Goal: Navigation & Orientation: Find specific page/section

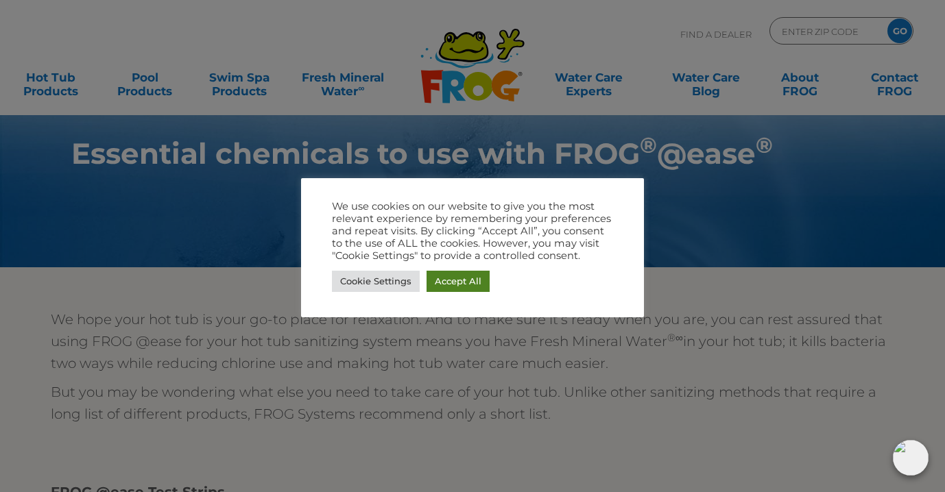
click at [448, 281] on link "Accept All" at bounding box center [458, 281] width 63 height 21
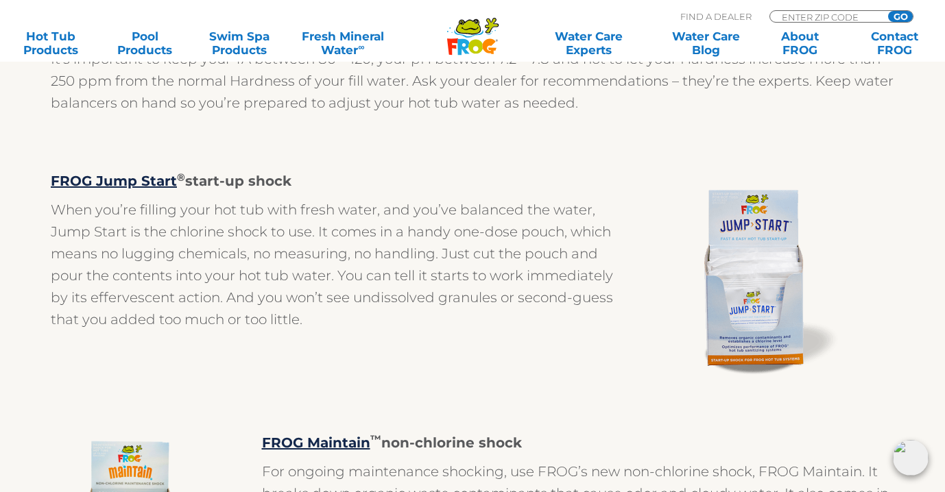
scroll to position [770, 0]
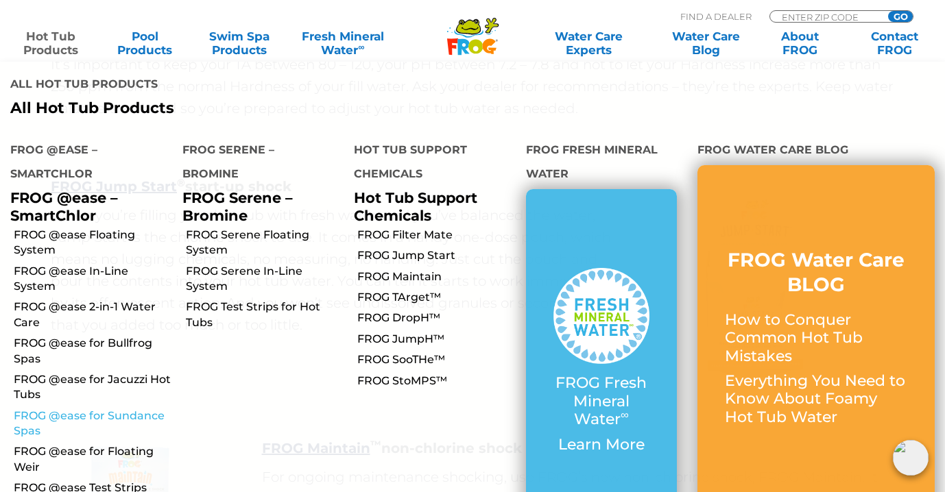
click at [136, 409] on link "FROG @ease for Sundance Spas" at bounding box center [93, 424] width 158 height 31
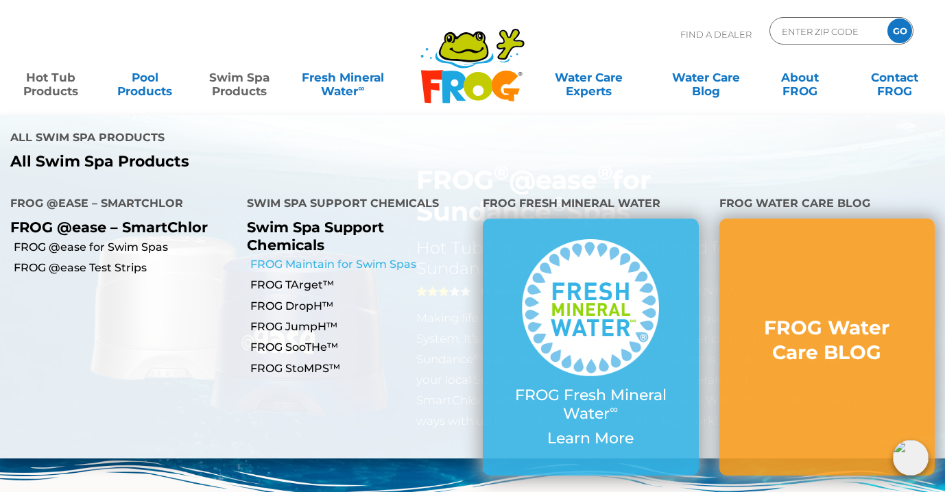
click at [295, 257] on link "FROG Maintain for Swim Spas" at bounding box center [361, 264] width 223 height 15
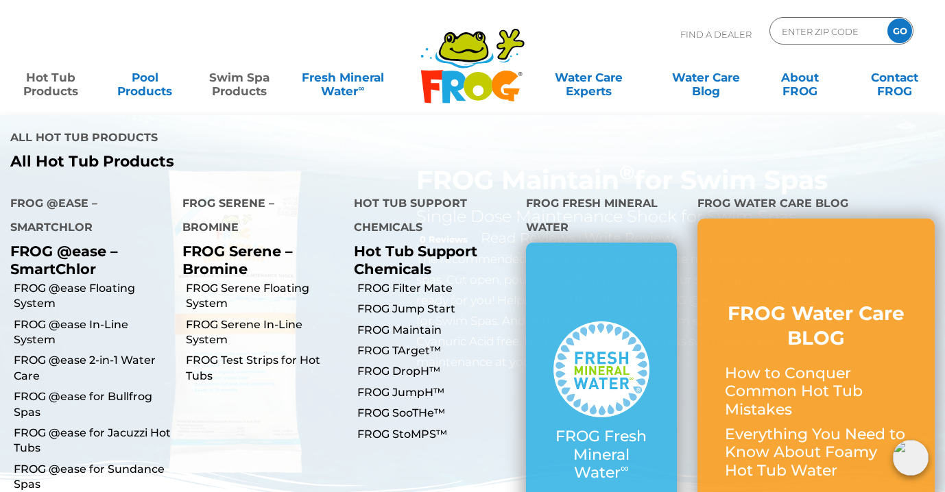
click at [60, 81] on link "Hot Tub Products" at bounding box center [50, 77] width 73 height 27
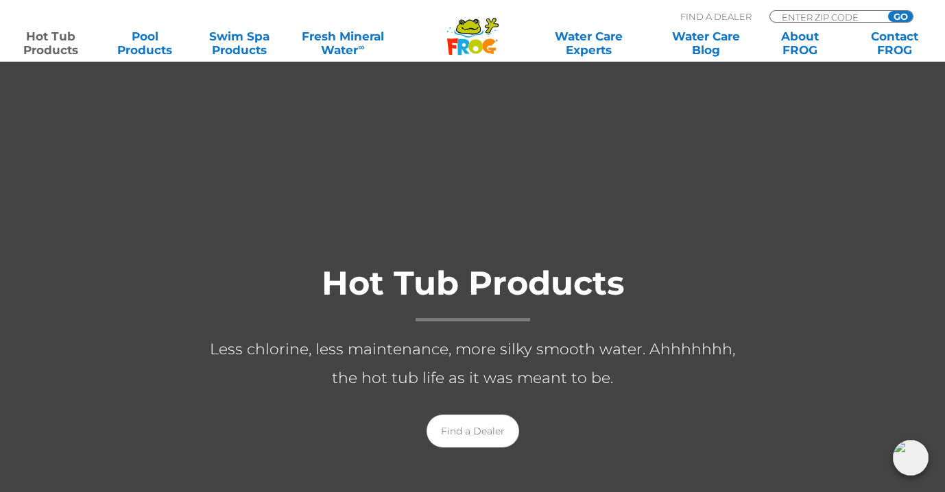
scroll to position [37, 0]
